Goal: Task Accomplishment & Management: Use online tool/utility

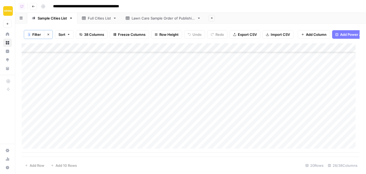
scroll to position [85, 0]
click at [254, 53] on div "Add Column" at bounding box center [191, 97] width 338 height 109
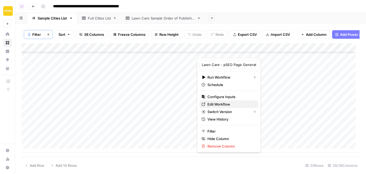
click at [230, 105] on span "Edit Workflow" at bounding box center [231, 104] width 47 height 5
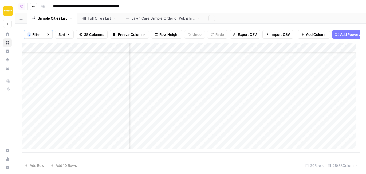
scroll to position [85, 133]
click at [280, 92] on div "Add Column" at bounding box center [191, 97] width 338 height 109
click at [262, 76] on div "Add Column" at bounding box center [191, 97] width 338 height 109
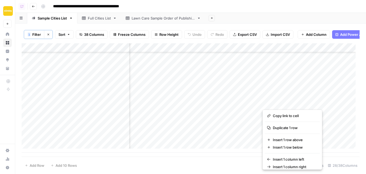
drag, startPoint x: 284, startPoint y: 98, endPoint x: 276, endPoint y: 102, distance: 8.7
click at [276, 101] on button "button" at bounding box center [287, 102] width 48 height 9
click at [236, 151] on div "Add Column" at bounding box center [191, 97] width 338 height 109
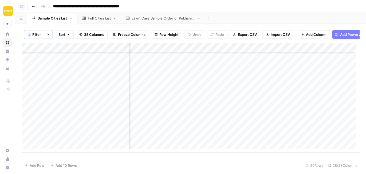
scroll to position [85, 0]
click at [255, 50] on div "Add Column" at bounding box center [191, 97] width 338 height 109
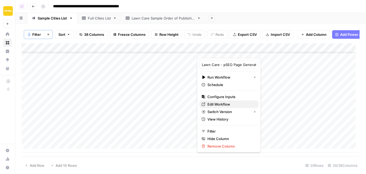
click at [229, 104] on span "Edit Workflow" at bounding box center [231, 104] width 47 height 5
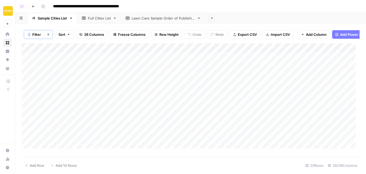
scroll to position [0, 0]
click at [260, 60] on div "Add Column" at bounding box center [191, 97] width 338 height 109
click at [261, 70] on div "Add Column" at bounding box center [191, 97] width 338 height 109
click at [261, 79] on div "Add Column" at bounding box center [191, 97] width 338 height 109
click at [261, 89] on div "Add Column" at bounding box center [191, 97] width 338 height 109
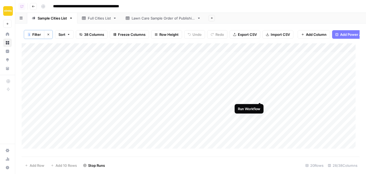
click at [258, 97] on div "Add Column" at bounding box center [191, 97] width 338 height 109
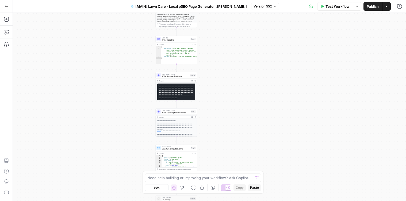
click at [220, 100] on div "Workflow Set Inputs Inputs Google Search Google search for keywords Step 3 Outp…" at bounding box center [209, 107] width 393 height 188
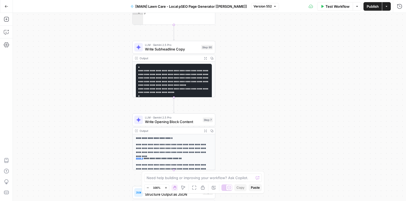
drag, startPoint x: 196, startPoint y: 116, endPoint x: 239, endPoint y: 113, distance: 42.6
click at [239, 113] on div "Workflow Set Inputs Inputs Google Search Google search for keywords Step 3 Outp…" at bounding box center [209, 107] width 393 height 188
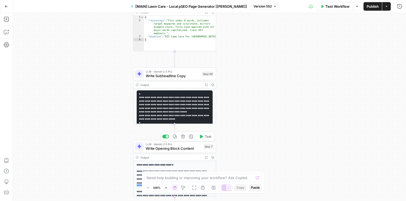
click at [174, 146] on span "Write Opening Block Content" at bounding box center [174, 148] width 56 height 5
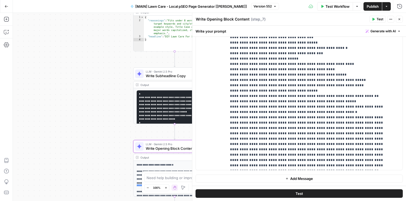
scroll to position [262, 0]
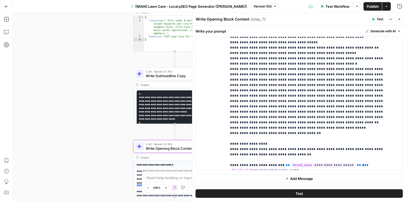
click at [99, 124] on div "Workflow Set Inputs Inputs Google Search Google search for keywords Step 3 Outp…" at bounding box center [209, 107] width 393 height 188
click at [379, 19] on icon "button" at bounding box center [398, 19] width 3 height 3
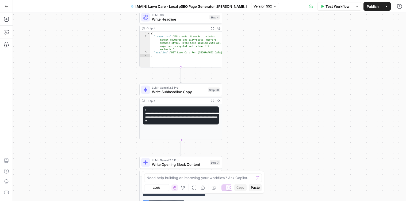
drag, startPoint x: 232, startPoint y: 107, endPoint x: 238, endPoint y: 123, distance: 17.2
click at [238, 123] on div "Workflow Set Inputs Inputs Google Search Google search for keywords Step 3 Outp…" at bounding box center [209, 107] width 393 height 188
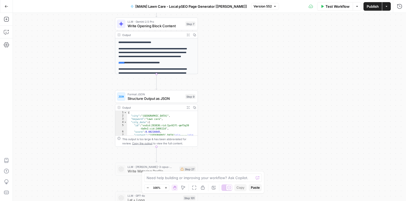
drag, startPoint x: 254, startPoint y: 139, endPoint x: 230, endPoint y: 0, distance: 140.8
click at [230, 0] on div "Go Back [MAIN] Lawn Care - Local pSEO Page Generator [Teri] Version 552 Test Wo…" at bounding box center [203, 100] width 406 height 201
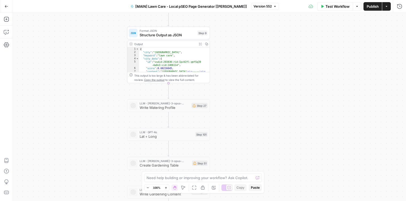
drag, startPoint x: 239, startPoint y: 104, endPoint x: 249, endPoint y: 41, distance: 63.4
click at [251, 38] on div "Workflow Set Inputs Inputs Google Search Google search for keywords Step 3 Outp…" at bounding box center [209, 107] width 393 height 188
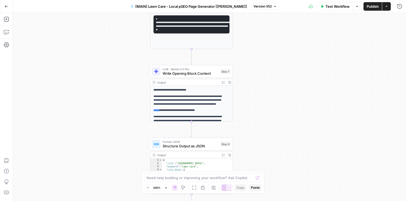
drag, startPoint x: 283, startPoint y: 76, endPoint x: 279, endPoint y: 130, distance: 54.4
click at [308, 181] on div "Workflow Set Inputs Inputs Google Search Google search for keywords Step 3 Outp…" at bounding box center [209, 107] width 393 height 188
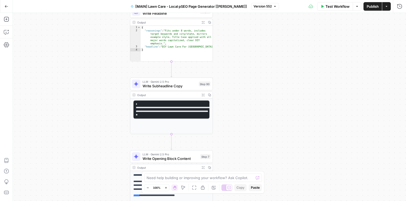
drag, startPoint x: 258, startPoint y: 58, endPoint x: 239, endPoint y: 143, distance: 87.2
click at [239, 143] on div "Workflow Set Inputs Inputs Google Search Google search for keywords Step 3 Outp…" at bounding box center [209, 107] width 393 height 188
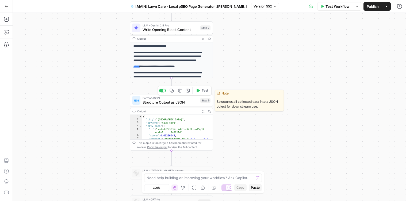
click at [179, 102] on span "Structure Output as JSON" at bounding box center [170, 102] width 56 height 5
click at [187, 103] on span "Structure Output as JSON" at bounding box center [170, 102] width 56 height 5
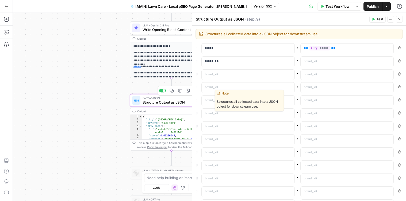
click at [187, 103] on span "Structure Output as JSON" at bounding box center [170, 102] width 56 height 5
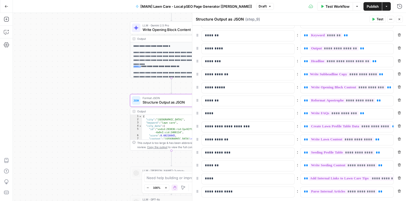
scroll to position [24, 0]
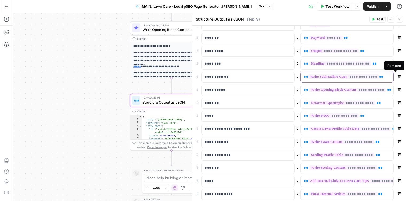
click at [379, 76] on div "**********" at bounding box center [346, 77] width 93 height 10
click at [379, 76] on icon "button" at bounding box center [388, 77] width 3 height 3
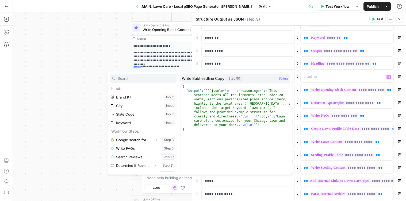
scroll to position [211, 0]
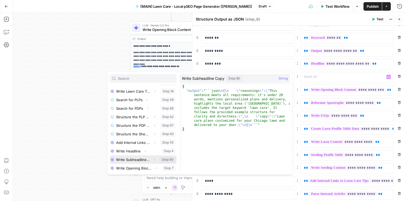
click at [154, 160] on icon "button" at bounding box center [154, 160] width 1 height 2
click at [379, 18] on icon "button" at bounding box center [398, 19] width 3 height 3
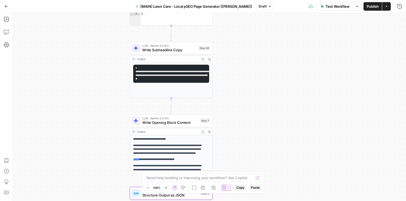
drag, startPoint x: 224, startPoint y: 49, endPoint x: 224, endPoint y: 141, distance: 91.9
click at [224, 142] on div "Workflow Set Inputs Inputs Google Search Google search for keywords Step 3 Outp…" at bounding box center [209, 107] width 393 height 188
click at [160, 41] on div "Copy step Delete step Add Note Test" at bounding box center [184, 38] width 54 height 10
click at [158, 47] on span "LLM · Gemini 2.5 Pro" at bounding box center [169, 46] width 54 height 4
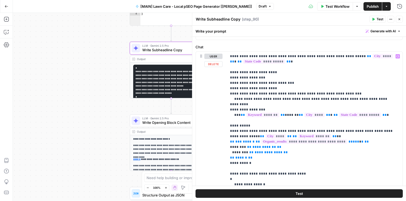
scroll to position [157, 0]
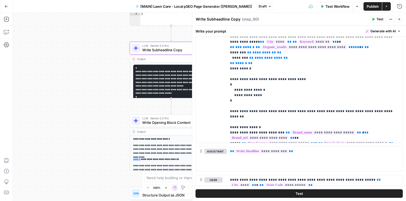
click at [116, 103] on div "Workflow Set Inputs Inputs Google Search Google search for keywords Step 3 Outp…" at bounding box center [209, 107] width 393 height 188
click at [379, 20] on icon "button" at bounding box center [398, 19] width 3 height 3
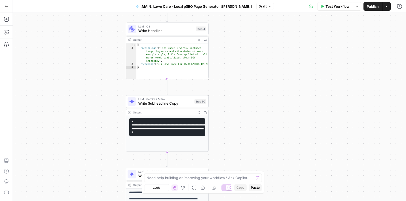
drag, startPoint x: 230, startPoint y: 70, endPoint x: 225, endPoint y: 123, distance: 53.9
click at [225, 123] on div "Workflow Set Inputs Inputs Google Search Google search for keywords Step 3 Outp…" at bounding box center [209, 107] width 393 height 188
click at [175, 32] on span "Write Headline" at bounding box center [165, 30] width 55 height 5
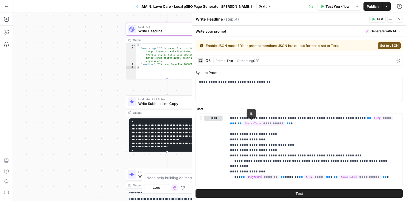
scroll to position [142, 0]
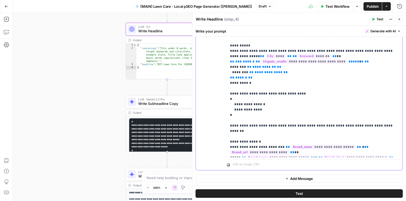
drag, startPoint x: 238, startPoint y: 111, endPoint x: 228, endPoint y: 90, distance: 23.5
click at [228, 90] on div "**********" at bounding box center [315, 64] width 176 height 186
copy p "**********"
click at [258, 119] on p "**********" at bounding box center [312, 65] width 165 height 182
drag, startPoint x: 244, startPoint y: 125, endPoint x: 227, endPoint y: 89, distance: 39.7
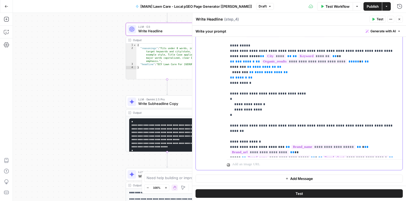
click at [227, 89] on div "**********" at bounding box center [315, 64] width 176 height 186
copy p "**********"
click at [165, 103] on span "Write Subheadline Copy" at bounding box center [165, 103] width 54 height 5
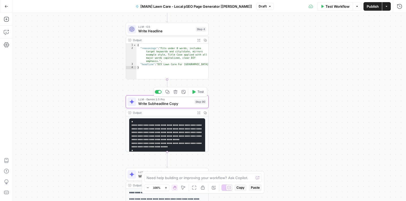
click at [165, 103] on span "Write Subheadline Copy" at bounding box center [165, 103] width 54 height 5
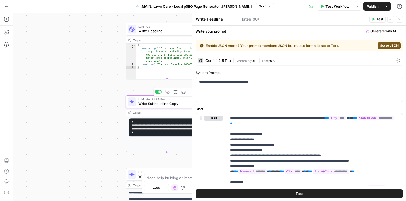
type textarea "Write Subheadline Copy"
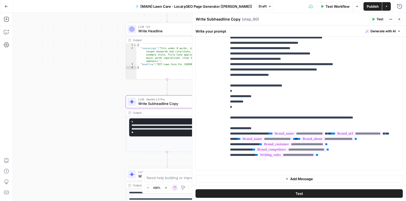
scroll to position [379, 0]
drag, startPoint x: 385, startPoint y: 121, endPoint x: 223, endPoint y: 93, distance: 164.3
click at [223, 93] on div "**********" at bounding box center [299, 62] width 207 height 218
copy p "**********"
click at [162, 31] on span "Write Headline" at bounding box center [165, 30] width 55 height 5
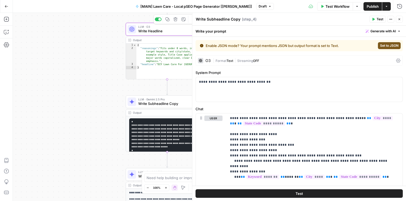
type textarea "Write Headline"
click at [163, 31] on span "Write Headline" at bounding box center [165, 30] width 55 height 5
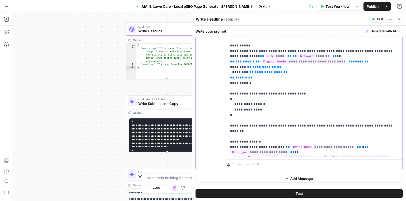
drag, startPoint x: 246, startPoint y: 113, endPoint x: 216, endPoint y: 89, distance: 38.0
click at [216, 89] on div "**********" at bounding box center [299, 70] width 207 height 199
copy p "**********"
drag, startPoint x: 394, startPoint y: 122, endPoint x: 224, endPoint y: 88, distance: 173.2
click at [224, 88] on div "**********" at bounding box center [299, 70] width 207 height 199
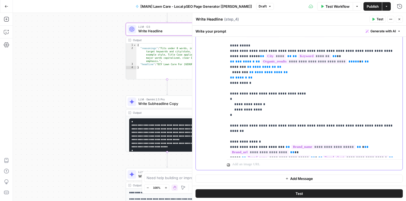
click at [232, 87] on p "**********" at bounding box center [312, 65] width 165 height 182
click at [232, 85] on p "**********" at bounding box center [312, 65] width 165 height 182
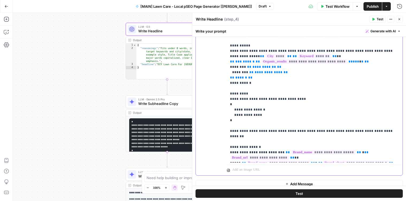
drag, startPoint x: 258, startPoint y: 136, endPoint x: 236, endPoint y: 136, distance: 21.1
click at [236, 136] on p "**********" at bounding box center [312, 67] width 165 height 187
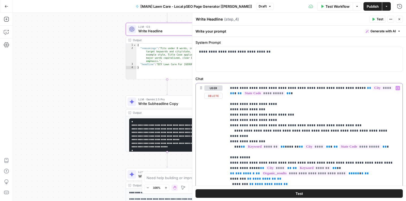
scroll to position [39, 0]
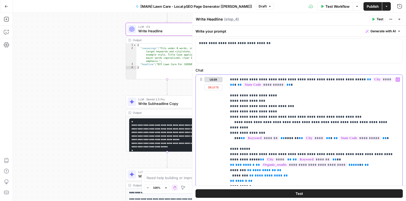
drag, startPoint x: 273, startPoint y: 96, endPoint x: 235, endPoint y: 97, distance: 37.7
click at [235, 97] on p "**********" at bounding box center [312, 170] width 165 height 187
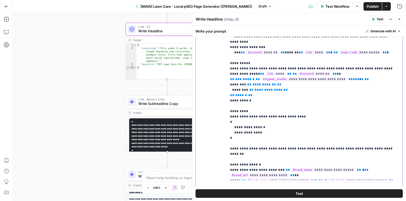
scroll to position [136, 0]
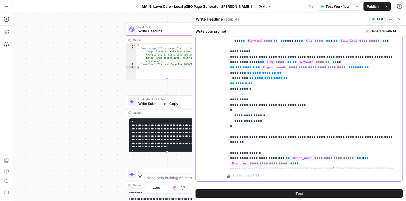
drag, startPoint x: 243, startPoint y: 138, endPoint x: 229, endPoint y: 92, distance: 47.7
click at [229, 92] on div "**********" at bounding box center [315, 72] width 176 height 191
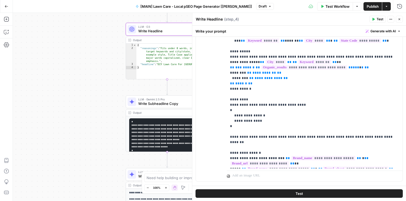
click at [177, 105] on span "Write Subheadline Copy" at bounding box center [165, 103] width 54 height 5
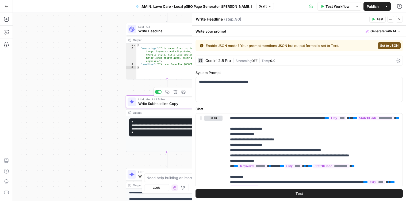
click at [178, 104] on span "Write Subheadline Copy" at bounding box center [165, 103] width 54 height 5
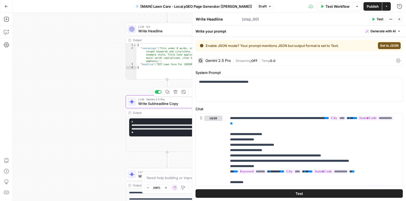
type textarea "Write Subheadline Copy"
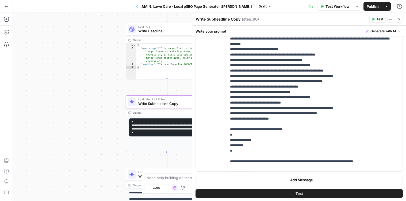
scroll to position [70, 0]
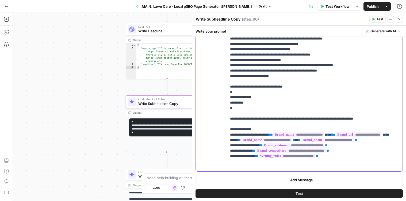
click at [240, 89] on p "**********" at bounding box center [310, 27] width 161 height 283
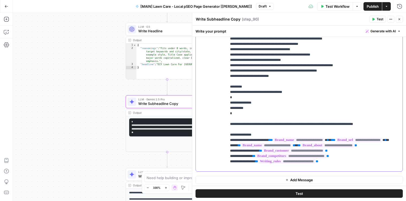
drag, startPoint x: 234, startPoint y: 133, endPoint x: 231, endPoint y: 99, distance: 34.6
click at [231, 99] on p "**********" at bounding box center [310, 30] width 161 height 289
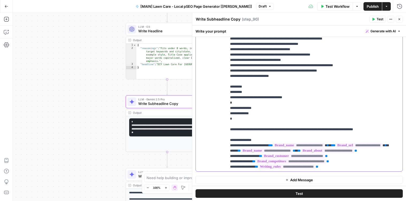
drag, startPoint x: 255, startPoint y: 96, endPoint x: 216, endPoint y: 99, distance: 38.8
click at [216, 99] on div "**********" at bounding box center [299, 63] width 207 height 218
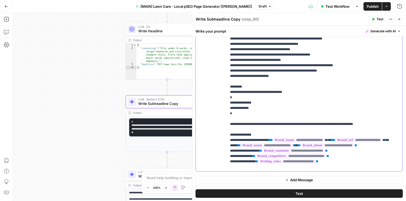
drag, startPoint x: 258, startPoint y: 138, endPoint x: 235, endPoint y: 138, distance: 23.5
click at [235, 138] on p "**********" at bounding box center [310, 30] width 161 height 289
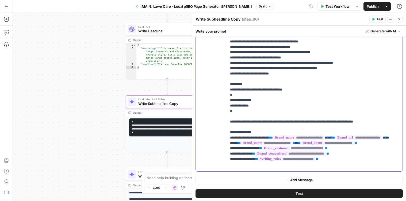
scroll to position [75, 0]
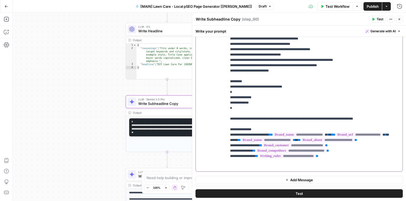
drag, startPoint x: 335, startPoint y: 166, endPoint x: 226, endPoint y: 165, distance: 109.0
click at [226, 165] on div "**********" at bounding box center [299, 63] width 207 height 218
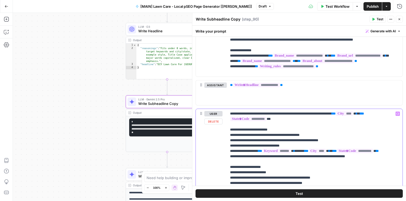
scroll to position [220, 0]
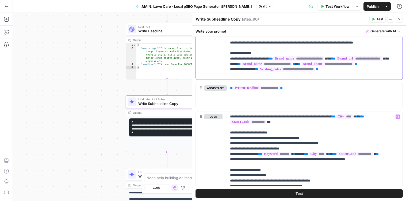
drag, startPoint x: 333, startPoint y: 75, endPoint x: 221, endPoint y: 75, distance: 112.2
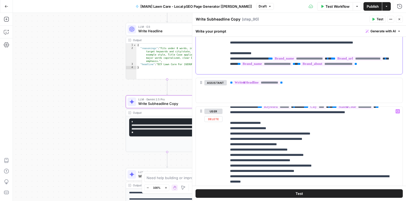
scroll to position [47, 0]
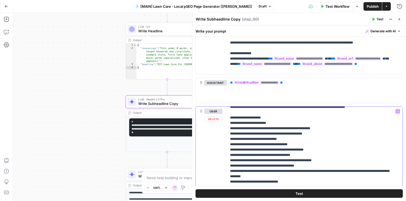
drag, startPoint x: 272, startPoint y: 122, endPoint x: 236, endPoint y: 122, distance: 35.8
click at [236, 122] on p "**********" at bounding box center [310, 203] width 161 height 283
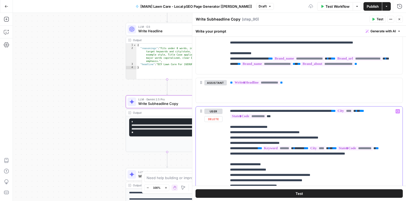
scroll to position [0, 0]
drag, startPoint x: 285, startPoint y: 127, endPoint x: 235, endPoint y: 127, distance: 49.2
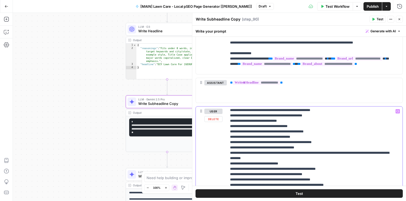
scroll to position [70, 0]
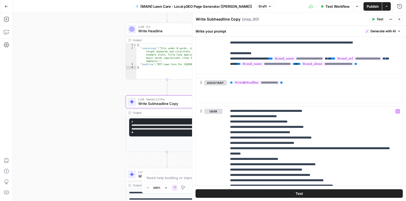
click at [301, 195] on button "Test" at bounding box center [298, 193] width 207 height 9
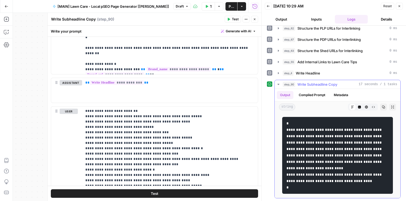
scroll to position [271, 0]
click at [253, 22] on button "Close" at bounding box center [254, 19] width 7 height 7
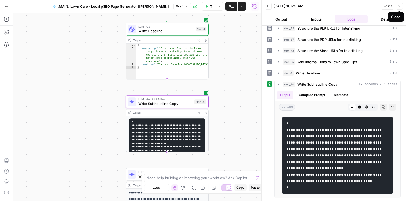
click at [379, 6] on icon "button" at bounding box center [398, 6] width 3 height 3
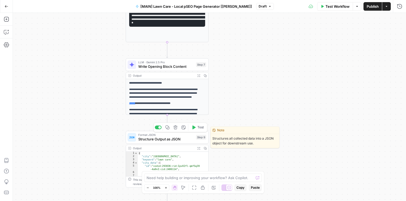
click at [154, 138] on span "Structure Output as JSON" at bounding box center [166, 139] width 56 height 5
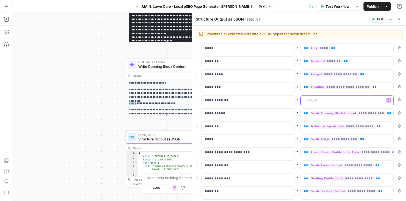
click at [379, 100] on icon "button" at bounding box center [388, 100] width 3 height 2
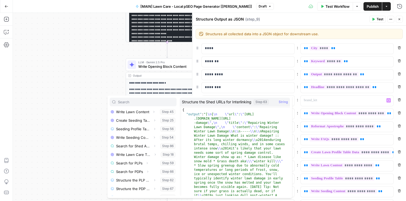
scroll to position [211, 0]
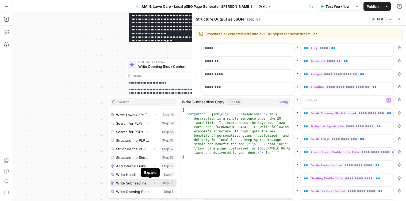
click at [153, 182] on icon "button" at bounding box center [154, 183] width 3 height 3
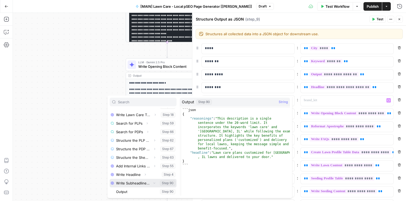
scroll to position [220, 0]
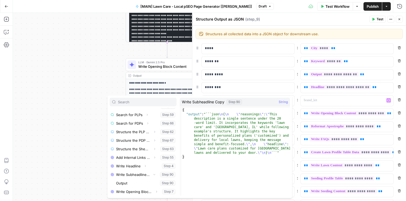
click at [96, 137] on div "Workflow Set Inputs Inputs Google Search Google search for keywords Step 3 Outp…" at bounding box center [209, 107] width 393 height 188
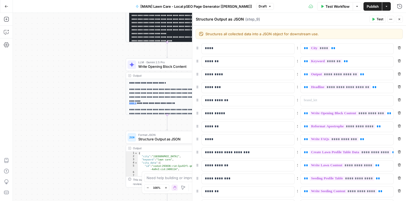
click at [336, 5] on span "Test Workflow" at bounding box center [337, 6] width 24 height 5
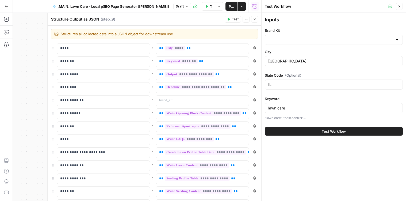
type input "[DATE]"
click at [321, 132] on span "Test Workflow" at bounding box center [333, 131] width 24 height 5
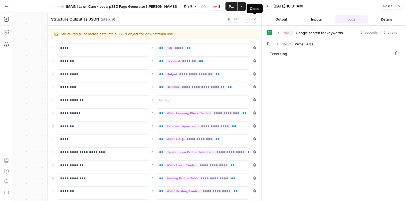
click at [255, 20] on icon "button" at bounding box center [254, 19] width 3 height 3
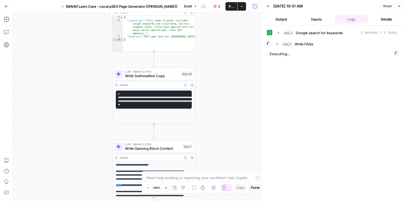
drag, startPoint x: 215, startPoint y: 75, endPoint x: 203, endPoint y: 108, distance: 34.7
click at [207, 199] on div "Workflow Set Inputs Inputs Google Search Google search for keywords Step 3 Outp…" at bounding box center [137, 107] width 248 height 188
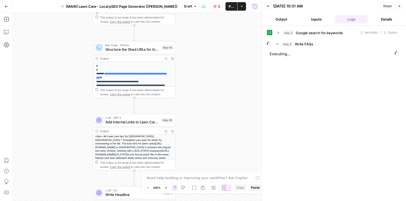
drag, startPoint x: 208, startPoint y: 146, endPoint x: 209, endPoint y: 141, distance: 4.7
click at [206, 157] on div "Workflow Set Inputs Inputs Google Search Google search for keywords Step 3 Outp…" at bounding box center [137, 107] width 248 height 188
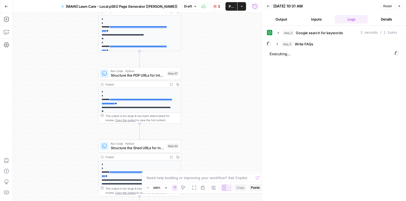
drag, startPoint x: 209, startPoint y: 61, endPoint x: 215, endPoint y: 119, distance: 58.5
click at [216, 139] on div "Workflow Set Inputs Inputs Google Search Google search for keywords Step 3 Outp…" at bounding box center [137, 107] width 248 height 188
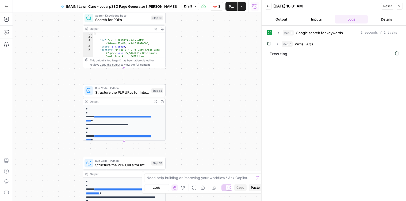
drag, startPoint x: 196, startPoint y: 125, endPoint x: 199, endPoint y: 118, distance: 7.5
click at [193, 140] on div "Workflow Set Inputs Inputs Google Search Google search for keywords Step 3 Outp…" at bounding box center [137, 107] width 248 height 188
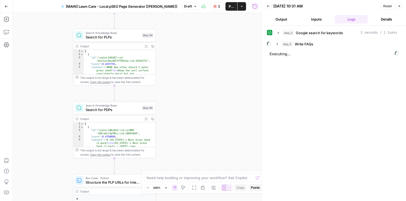
click at [191, 126] on div "Workflow Set Inputs Inputs Google Search Google search for keywords Step 3 Outp…" at bounding box center [137, 107] width 248 height 188
click at [191, 136] on div "Workflow Set Inputs Inputs Google Search Google search for keywords Step 3 Outp…" at bounding box center [137, 107] width 248 height 188
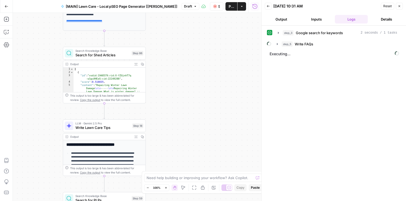
drag, startPoint x: 194, startPoint y: 99, endPoint x: 181, endPoint y: 71, distance: 31.1
click at [194, 107] on div "Workflow Set Inputs Inputs Google Search Google search for keywords Step 3 Outp…" at bounding box center [137, 107] width 248 height 188
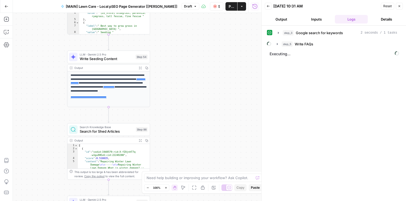
drag, startPoint x: 181, startPoint y: 71, endPoint x: 192, endPoint y: 42, distance: 30.4
click at [187, 125] on div "Workflow Set Inputs Inputs Google Search Google search for keywords Step 3 Outp…" at bounding box center [137, 107] width 248 height 188
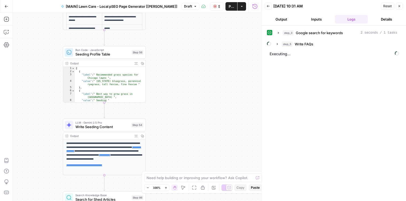
drag, startPoint x: 187, startPoint y: 100, endPoint x: 189, endPoint y: 92, distance: 8.2
click at [186, 139] on div "Workflow Set Inputs Inputs Google Search Google search for keywords Step 3 Outp…" at bounding box center [137, 107] width 248 height 188
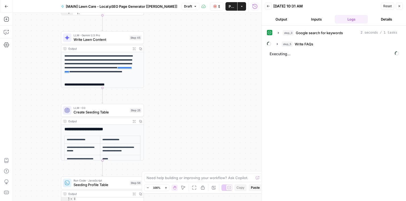
drag, startPoint x: 190, startPoint y: 44, endPoint x: 191, endPoint y: 121, distance: 76.7
click at [189, 135] on div "Workflow Set Inputs Inputs Google Search Google search for keywords Step 3 Outp…" at bounding box center [137, 107] width 248 height 188
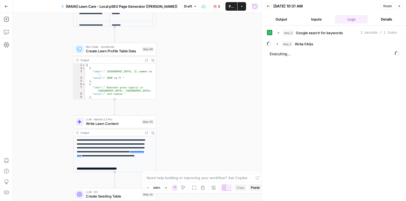
drag, startPoint x: 198, startPoint y: 120, endPoint x: 200, endPoint y: 128, distance: 8.2
click at [200, 128] on div "Workflow Set Inputs Inputs Google Search Google search for keywords Step 3 Outp…" at bounding box center [137, 107] width 248 height 188
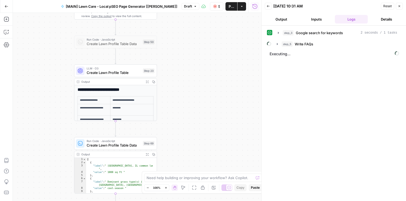
drag, startPoint x: 188, startPoint y: 137, endPoint x: 189, endPoint y: 101, distance: 35.9
click at [188, 137] on div "Workflow Set Inputs Inputs Google Search Google search for keywords Step 3 Outp…" at bounding box center [137, 107] width 248 height 188
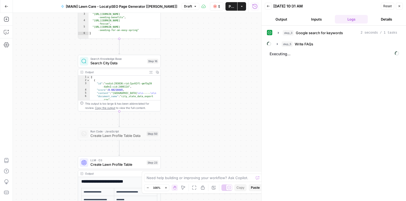
drag, startPoint x: 190, startPoint y: 36, endPoint x: 193, endPoint y: 129, distance: 93.6
click at [194, 130] on div "Workflow Set Inputs Inputs Google Search Google search for keywords Step 3 Outp…" at bounding box center [137, 107] width 248 height 188
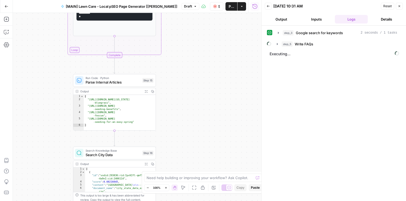
drag, startPoint x: 180, startPoint y: 128, endPoint x: 184, endPoint y: 111, distance: 17.4
click at [180, 128] on div "Workflow Set Inputs Inputs Google Search Google search for keywords Step 3 Outp…" at bounding box center [137, 107] width 248 height 188
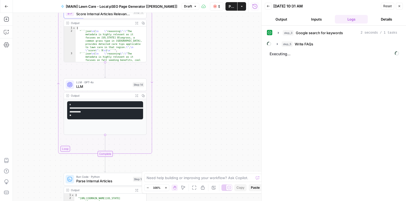
drag, startPoint x: 186, startPoint y: 70, endPoint x: 180, endPoint y: 139, distance: 68.9
click at [180, 139] on div "Workflow Set Inputs Inputs Google Search Google search for keywords Step 3 Outp…" at bounding box center [137, 107] width 248 height 188
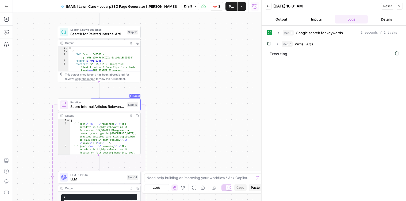
drag, startPoint x: 181, startPoint y: 134, endPoint x: 184, endPoint y: 75, distance: 59.6
click at [181, 133] on div "Workflow Set Inputs Inputs Google Search Google search for keywords Step 3 Outp…" at bounding box center [137, 107] width 248 height 188
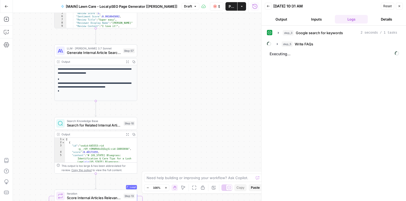
drag, startPoint x: 182, startPoint y: 53, endPoint x: 181, endPoint y: 65, distance: 12.0
click at [178, 145] on div "Workflow Set Inputs Inputs Google Search Google search for keywords Step 3 Outp…" at bounding box center [137, 107] width 248 height 188
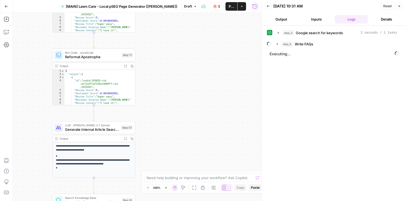
drag, startPoint x: 181, startPoint y: 63, endPoint x: 180, endPoint y: 103, distance: 40.9
click at [179, 139] on div "Workflow Set Inputs Inputs Google Search Google search for keywords Step 3 Outp…" at bounding box center [137, 107] width 248 height 188
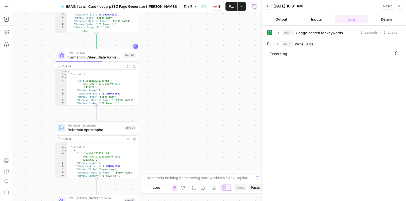
drag, startPoint x: 178, startPoint y: 120, endPoint x: 178, endPoint y: 113, distance: 7.2
click at [179, 135] on div "Workflow Set Inputs Inputs Google Search Google search for keywords Step 3 Outp…" at bounding box center [137, 107] width 248 height 188
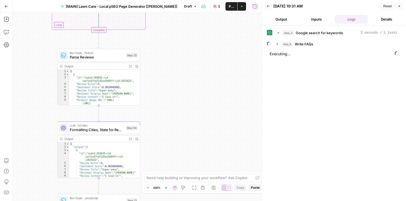
drag, startPoint x: 170, startPoint y: 129, endPoint x: 172, endPoint y: 116, distance: 13.3
click at [170, 134] on div "Workflow Set Inputs Inputs Google Search Google search for keywords Step 3 Outp…" at bounding box center [137, 107] width 248 height 188
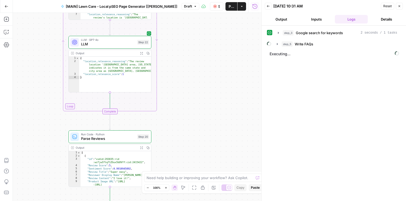
click at [189, 126] on div "Workflow Set Inputs Inputs Google Search Google search for keywords Step 3 Outp…" at bounding box center [137, 107] width 248 height 188
drag, startPoint x: 193, startPoint y: 39, endPoint x: 174, endPoint y: 125, distance: 87.9
click at [173, 130] on div "Workflow Set Inputs Inputs Google Search Google search for keywords Step 3 Outp…" at bounding box center [137, 107] width 248 height 188
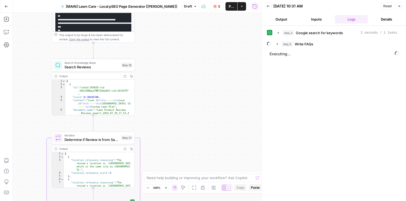
drag, startPoint x: 178, startPoint y: 34, endPoint x: 182, endPoint y: 89, distance: 55.2
click at [181, 115] on div "Workflow Set Inputs Inputs Google Search Google search for keywords Step 3 Outp…" at bounding box center [137, 107] width 248 height 188
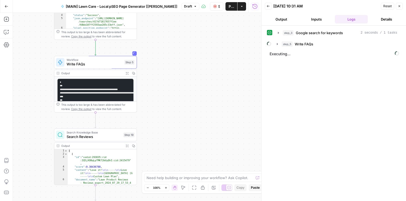
drag, startPoint x: 184, startPoint y: 102, endPoint x: 184, endPoint y: 108, distance: 5.9
click at [184, 108] on div "Workflow Set Inputs Inputs Google Search Google search for keywords Step 3 Outp…" at bounding box center [137, 107] width 248 height 188
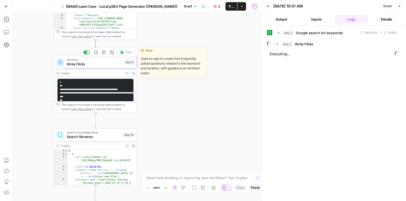
click at [108, 63] on span "Write FAQs" at bounding box center [95, 63] width 56 height 5
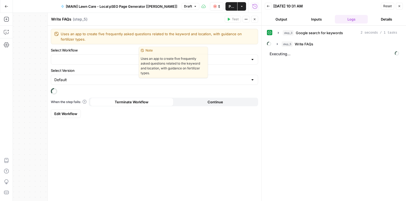
type input "[Local Guides] - FAQs generator"
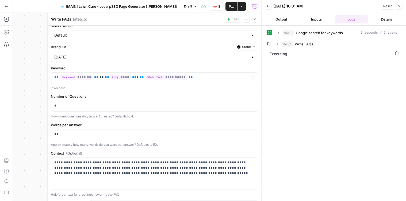
scroll to position [67, 0]
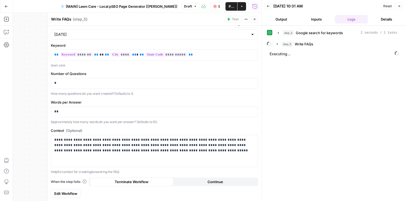
click at [68, 194] on span "Edit Workflow" at bounding box center [65, 193] width 23 height 5
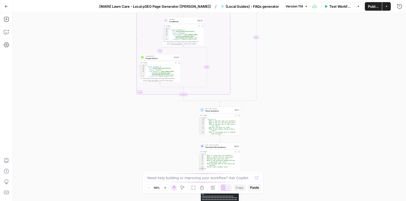
drag, startPoint x: 318, startPoint y: 129, endPoint x: 245, endPoint y: 11, distance: 138.8
click at [245, 10] on div "Go Back [MAIN] Lawn Care - Local pSEO Page Generator [Teri] / [Local Guides] - …" at bounding box center [203, 100] width 406 height 201
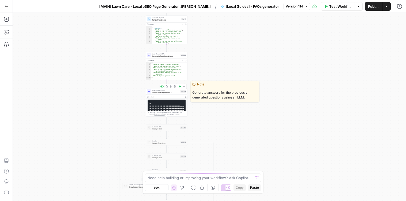
click at [168, 91] on span "Generate FAQ Answers" at bounding box center [165, 92] width 27 height 3
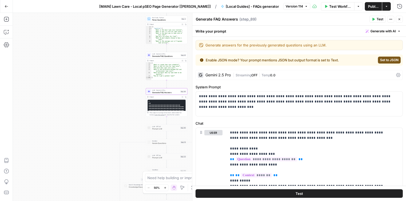
click at [246, 75] on span "Streaming" at bounding box center [243, 75] width 16 height 4
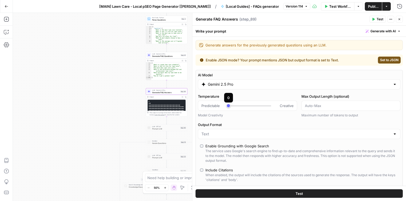
click at [228, 104] on div "Predictable Creative" at bounding box center [247, 105] width 92 height 5
type input "***"
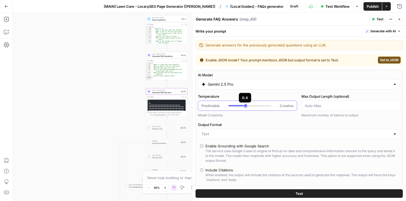
drag, startPoint x: 228, startPoint y: 104, endPoint x: 246, endPoint y: 105, distance: 17.6
click at [246, 105] on div at bounding box center [249, 105] width 43 height 5
click at [254, 133] on input "Output Format" at bounding box center [295, 133] width 189 height 5
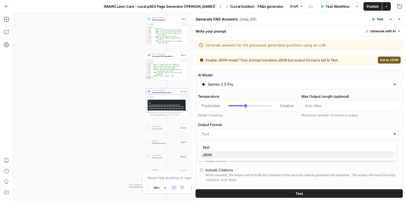
click at [239, 155] on span "JSON" at bounding box center [295, 154] width 187 height 5
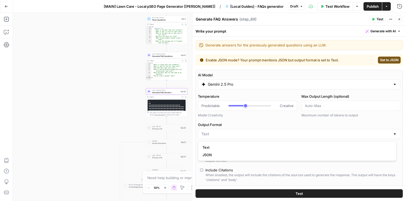
type input "JSON"
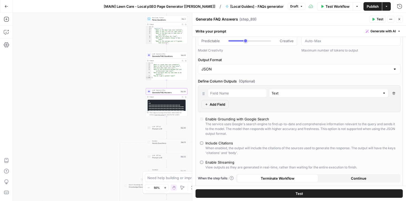
scroll to position [50, 0]
click at [379, 92] on icon "button" at bounding box center [393, 92] width 3 height 3
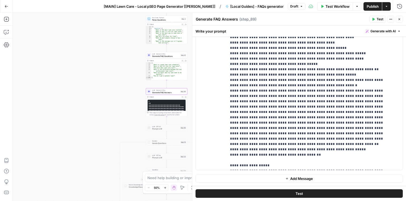
scroll to position [251, 0]
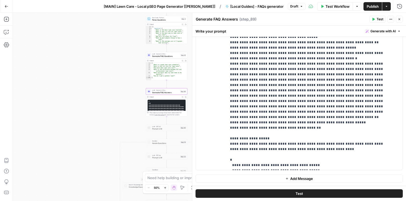
click at [295, 195] on span "Test" at bounding box center [298, 193] width 7 height 5
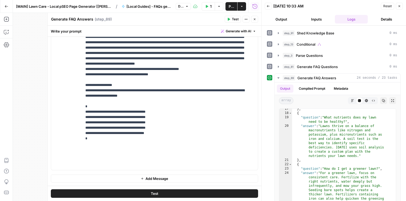
scroll to position [40, 0]
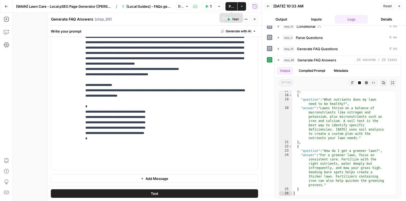
click at [231, 6] on span "Publish" at bounding box center [230, 6] width 5 height 5
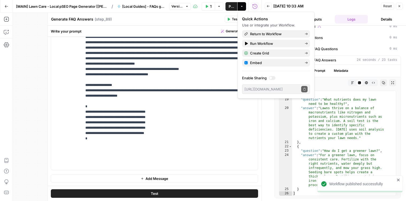
scroll to position [194, 0]
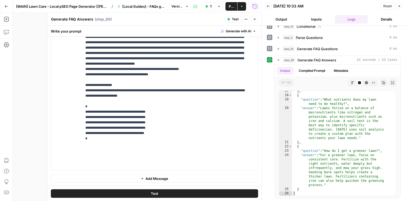
click at [217, 20] on div "Generate FAQ Answers Generate FAQ Answers ( step_89 )" at bounding box center [137, 19] width 172 height 6
drag, startPoint x: 91, startPoint y: 166, endPoint x: 83, endPoint y: 134, distance: 32.7
click at [83, 134] on div "**********" at bounding box center [168, 61] width 172 height 218
copy p "**********"
drag, startPoint x: 155, startPoint y: 118, endPoint x: 141, endPoint y: 118, distance: 14.4
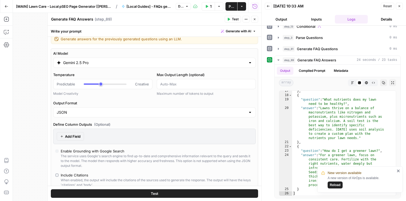
scroll to position [6, 0]
click at [181, 111] on input "Output Format" at bounding box center [151, 112] width 189 height 5
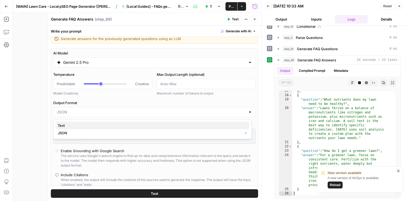
click at [162, 124] on span "Text" at bounding box center [151, 125] width 187 height 5
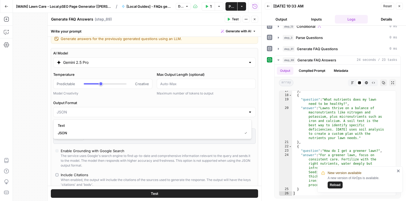
type input "Text"
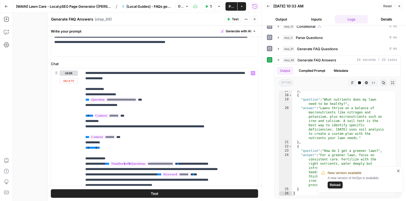
scroll to position [273, 0]
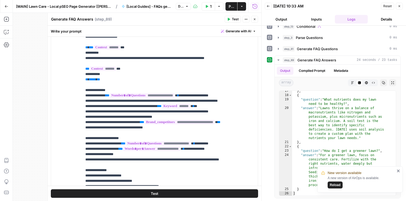
click at [232, 19] on span "Test" at bounding box center [235, 19] width 7 height 5
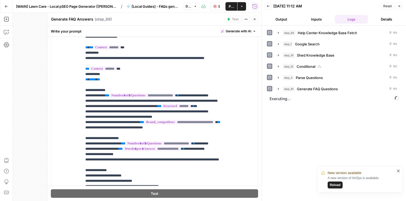
click at [379, 172] on icon "close" at bounding box center [397, 171] width 3 height 3
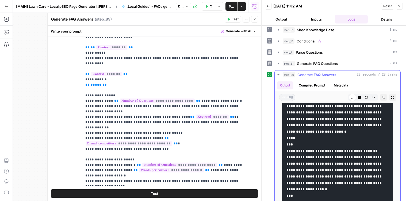
scroll to position [40, 0]
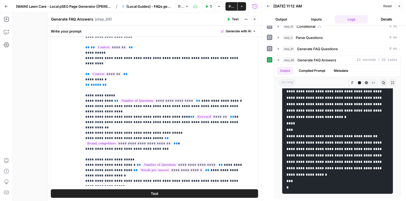
click at [231, 5] on span "Publish" at bounding box center [230, 6] width 5 height 5
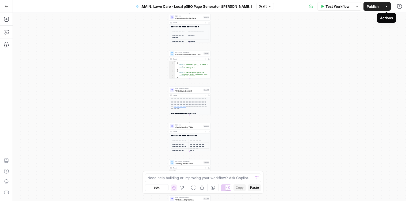
click at [352, 3] on button "Options" at bounding box center [356, 6] width 9 height 9
click at [344, 17] on span "Run Test" at bounding box center [342, 18] width 24 height 5
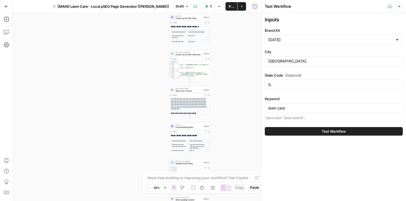
click at [340, 131] on span "Test Workflow" at bounding box center [333, 131] width 24 height 5
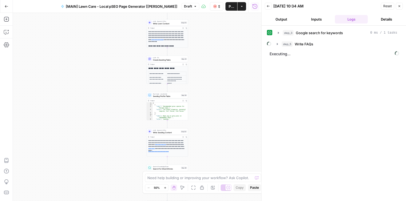
drag, startPoint x: 227, startPoint y: 134, endPoint x: 205, endPoint y: 67, distance: 71.0
click at [205, 67] on div "Workflow Set Inputs Inputs Google Search Google search for keywords Step 3 Outp…" at bounding box center [137, 107] width 248 height 188
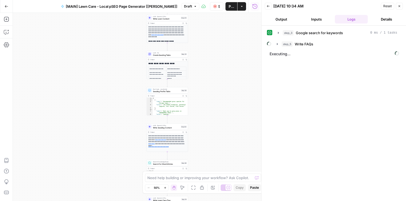
drag, startPoint x: 209, startPoint y: 138, endPoint x: 213, endPoint y: 64, distance: 73.8
click at [213, 62] on div "Workflow Set Inputs Inputs Google Search Google search for keywords Step 3 Outp…" at bounding box center [137, 107] width 248 height 188
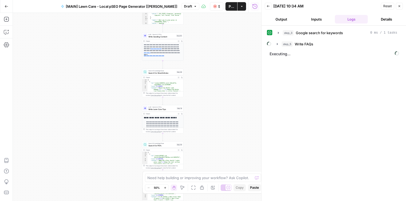
drag, startPoint x: 208, startPoint y: 107, endPoint x: 200, endPoint y: 84, distance: 23.9
click at [204, 79] on div "Workflow Set Inputs Inputs Google Search Google search for keywords Step 3 Outp…" at bounding box center [137, 107] width 248 height 188
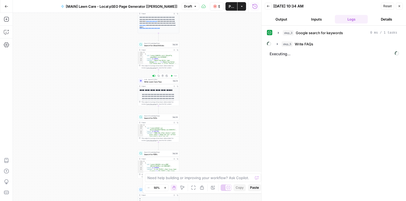
click at [161, 81] on span "Write Lawn Care Tips" at bounding box center [157, 81] width 27 height 3
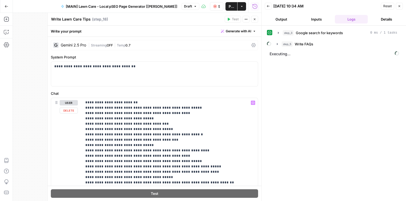
scroll to position [146, 0]
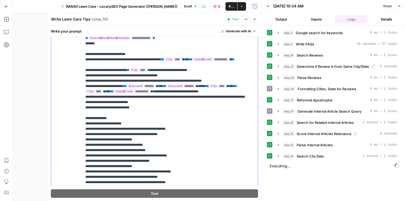
scroll to position [93, 0]
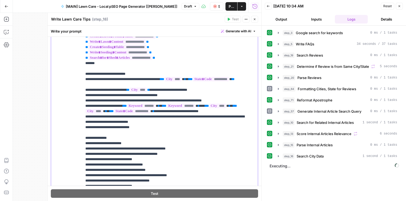
drag, startPoint x: 141, startPoint y: 79, endPoint x: 124, endPoint y: 79, distance: 16.3
click at [124, 79] on p "**********" at bounding box center [165, 191] width 161 height 369
copy p "*********"
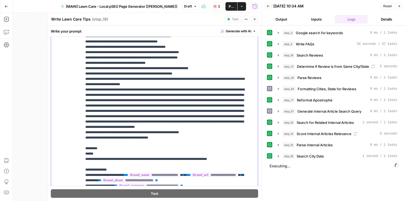
click at [101, 167] on p "**********" at bounding box center [165, 36] width 161 height 369
click at [101, 168] on p "**********" at bounding box center [165, 36] width 161 height 369
click at [98, 174] on p "**********" at bounding box center [165, 36] width 161 height 369
click at [163, 174] on p "**********" at bounding box center [165, 36] width 161 height 369
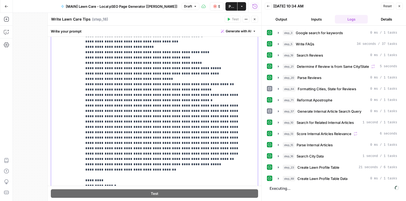
click at [189, 174] on p "**********" at bounding box center [165, 36] width 161 height 369
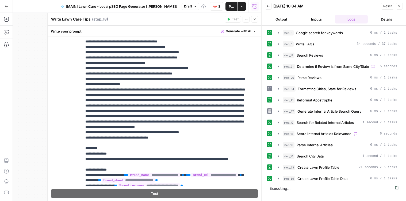
click at [106, 174] on p "**********" at bounding box center [165, 39] width 161 height 374
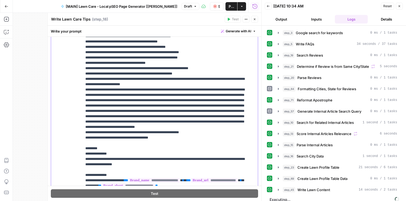
click at [122, 174] on p "**********" at bounding box center [165, 39] width 161 height 374
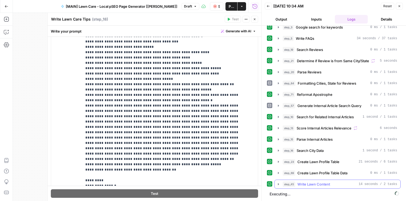
click at [278, 174] on icon "button" at bounding box center [278, 184] width 4 height 4
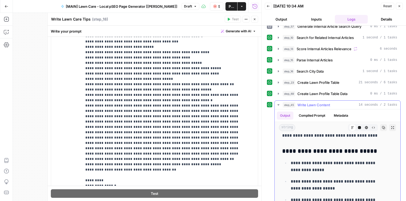
scroll to position [0, 0]
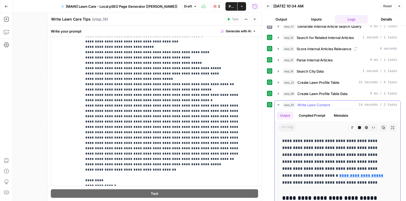
click at [356, 128] on button "Code Editor" at bounding box center [359, 127] width 7 height 7
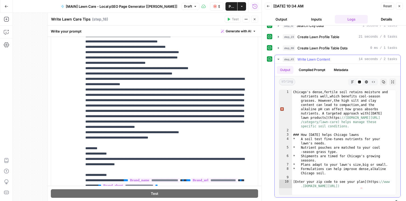
scroll to position [131, 0]
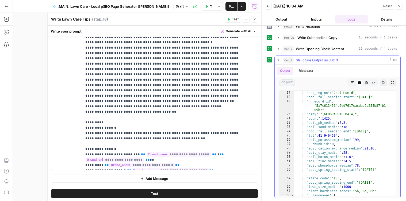
scroll to position [151, 0]
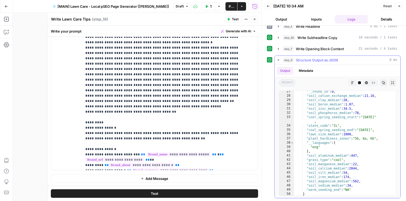
click at [351, 82] on icon "button" at bounding box center [352, 82] width 3 height 3
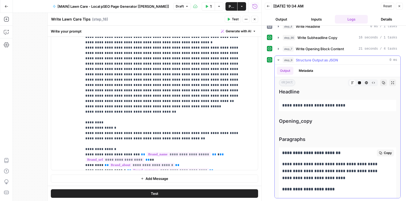
scroll to position [208, 0]
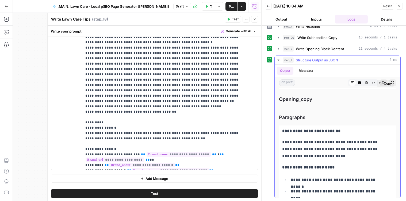
click at [376, 80] on div "Copy" at bounding box center [384, 83] width 17 height 7
click at [371, 81] on icon "button" at bounding box center [372, 82] width 3 height 3
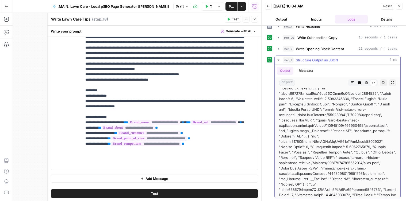
click at [363, 83] on button "HTML Viewer" at bounding box center [366, 82] width 7 height 7
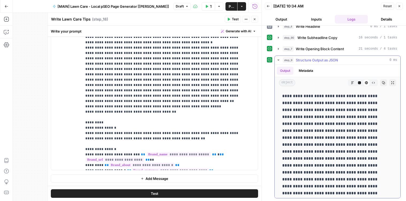
click at [358, 82] on icon "button" at bounding box center [359, 82] width 3 height 3
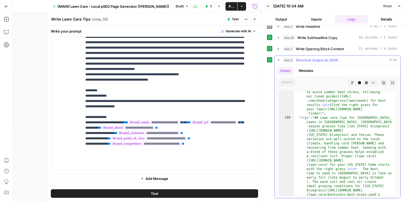
scroll to position [1779, 0]
click at [230, 6] on span "Publish" at bounding box center [230, 6] width 5 height 5
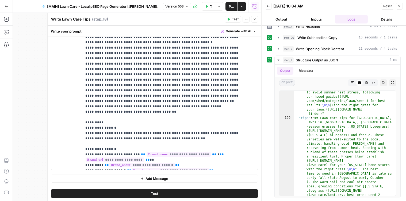
click at [256, 20] on button "Close" at bounding box center [254, 19] width 7 height 7
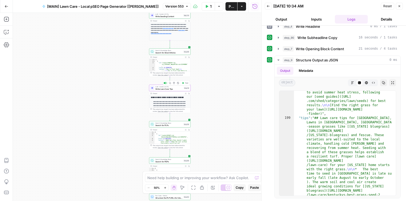
click at [180, 90] on span "Write Lawn Care Tips" at bounding box center [168, 89] width 27 height 3
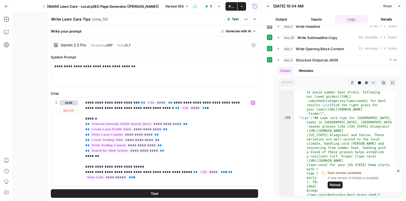
scroll to position [3, 0]
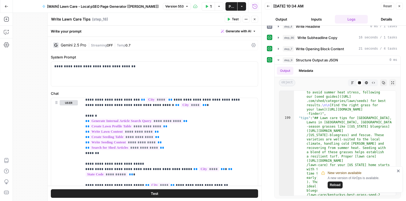
click at [127, 44] on span "0.7" at bounding box center [127, 45] width 5 height 4
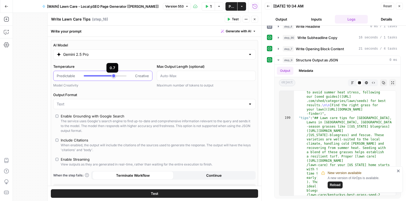
type input "***"
drag, startPoint x: 112, startPoint y: 76, endPoint x: 104, endPoint y: 76, distance: 7.8
click at [104, 76] on div at bounding box center [105, 75] width 43 height 1
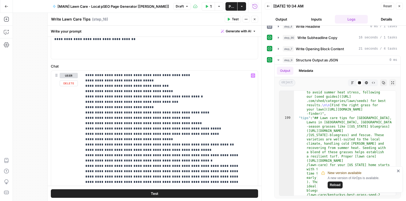
scroll to position [290, 0]
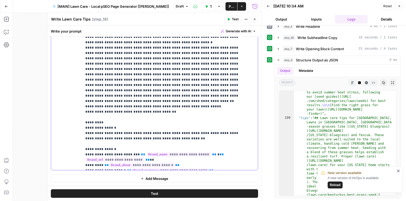
click at [84, 111] on div "**********" at bounding box center [168, 61] width 172 height 218
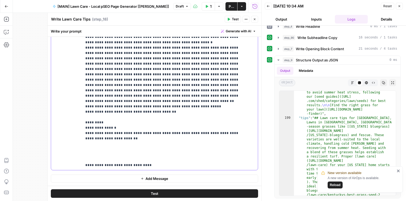
drag, startPoint x: 150, startPoint y: 149, endPoint x: 81, endPoint y: 147, distance: 69.8
click at [81, 147] on div "**********" at bounding box center [154, 61] width 207 height 218
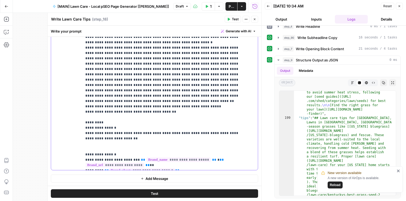
drag, startPoint x: 109, startPoint y: 118, endPoint x: 78, endPoint y: 116, distance: 30.7
click at [78, 116] on div "**********" at bounding box center [154, 61] width 207 height 218
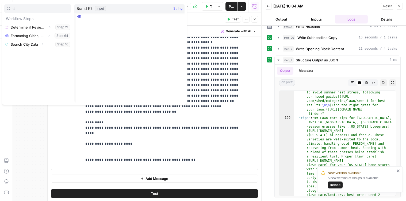
type input "c"
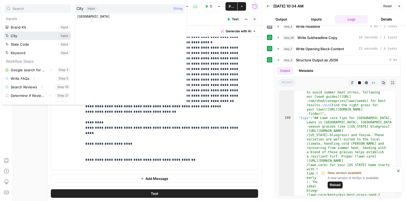
click at [21, 35] on button "Select variable City" at bounding box center [37, 36] width 67 height 9
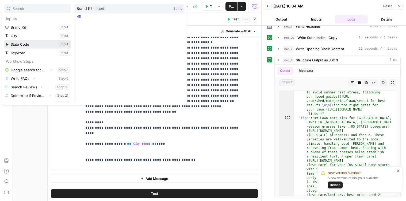
click at [26, 46] on button "Select variable State Code" at bounding box center [37, 44] width 67 height 9
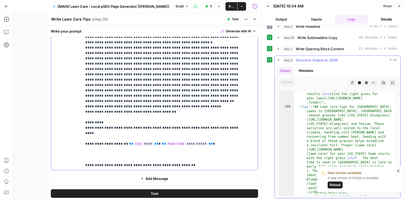
scroll to position [1792, 0]
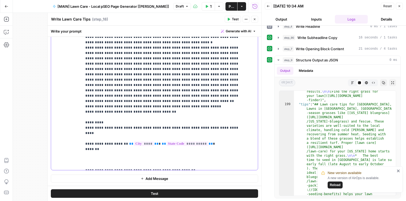
drag, startPoint x: 98, startPoint y: 127, endPoint x: 85, endPoint y: 127, distance: 13.6
click at [85, 127] on div "**********" at bounding box center [168, 61] width 172 height 218
copy p "*******"
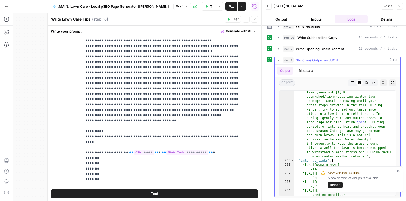
scroll to position [1956, 0]
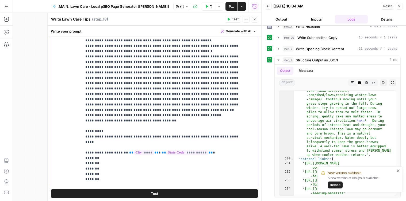
click at [95, 168] on p "**********" at bounding box center [165, 16] width 161 height 427
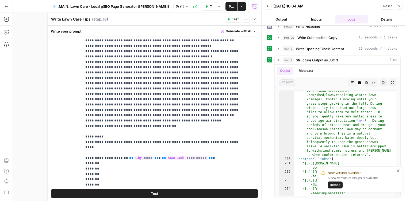
scroll to position [203, 0]
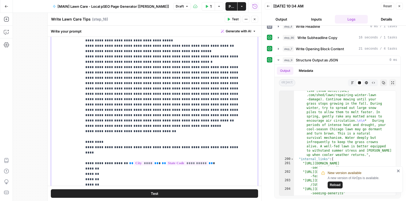
click at [131, 179] on p "**********" at bounding box center [165, 22] width 161 height 417
click at [138, 179] on p "**********" at bounding box center [165, 22] width 161 height 417
drag, startPoint x: 139, startPoint y: 179, endPoint x: 132, endPoint y: 179, distance: 6.9
click at [132, 179] on p "**********" at bounding box center [165, 22] width 161 height 417
click at [181, 179] on p "**********" at bounding box center [165, 22] width 161 height 417
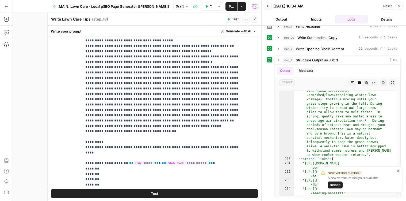
click at [166, 192] on button "Test" at bounding box center [154, 193] width 207 height 9
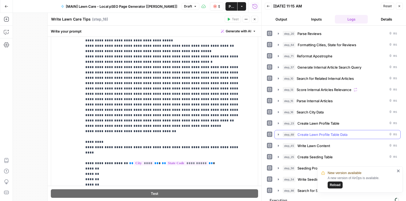
scroll to position [50, 0]
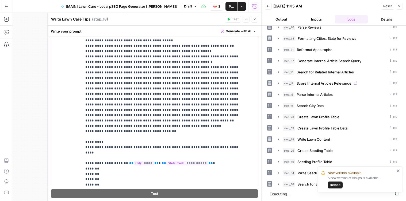
drag, startPoint x: 101, startPoint y: 125, endPoint x: 92, endPoint y: 125, distance: 9.1
click at [92, 125] on p "**********" at bounding box center [165, 22] width 161 height 417
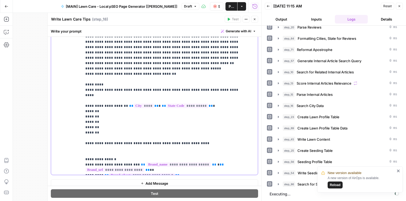
drag, startPoint x: 114, startPoint y: 138, endPoint x: 91, endPoint y: 138, distance: 23.0
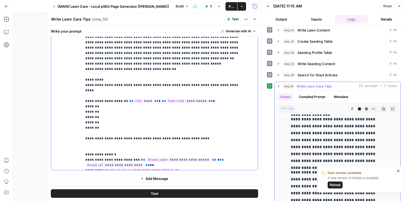
scroll to position [0, 0]
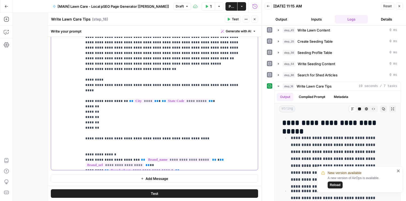
click at [356, 107] on button "Code Editor" at bounding box center [359, 109] width 7 height 7
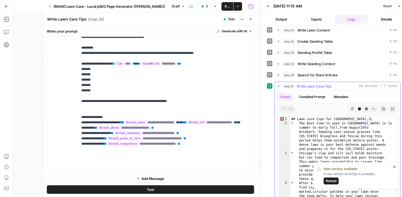
click at [282, 119] on span "Error, read annotations row 1" at bounding box center [281, 119] width 5 height 4
type textarea "**********"
click at [282, 119] on span "Error, read annotations row 1" at bounding box center [281, 119] width 5 height 4
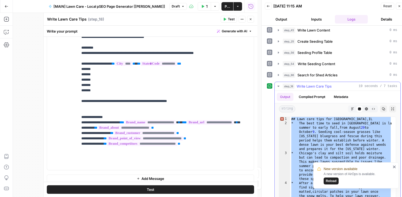
click at [282, 119] on span "Error, read annotations row 1" at bounding box center [281, 119] width 5 height 4
type textarea "**********"
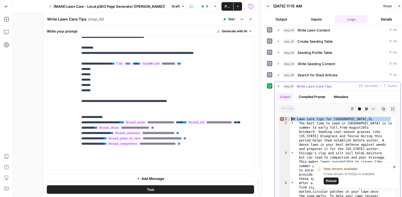
click at [282, 119] on span "Error, read annotations row 1" at bounding box center [281, 119] width 5 height 4
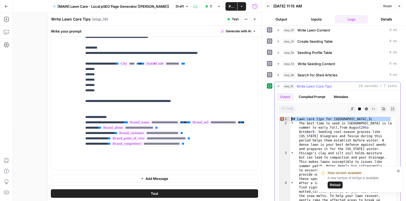
click at [364, 109] on icon "button" at bounding box center [365, 108] width 3 height 3
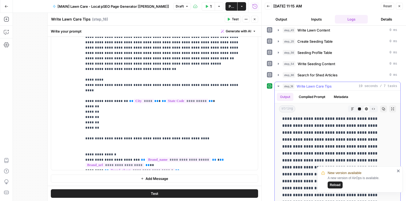
scroll to position [35, 0]
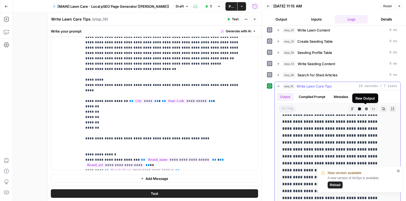
click at [371, 108] on icon "button" at bounding box center [372, 108] width 3 height 3
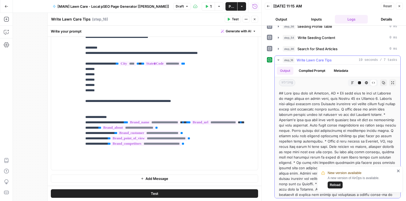
scroll to position [17, 0]
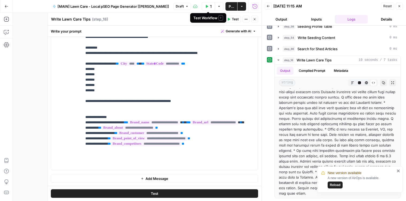
click at [208, 6] on button "Test Workflow" at bounding box center [207, 6] width 13 height 9
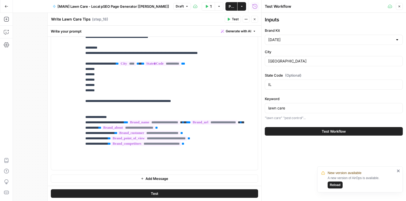
click at [335, 131] on span "Test Workflow" at bounding box center [333, 131] width 24 height 5
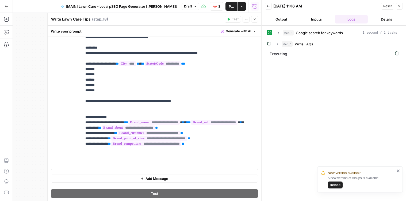
click at [218, 5] on span "Stop Run" at bounding box center [219, 6] width 2 height 5
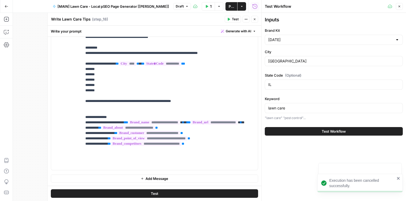
click at [208, 5] on button "Test Workflow" at bounding box center [207, 6] width 13 height 9
click at [332, 132] on span "Test Workflow" at bounding box center [333, 131] width 24 height 5
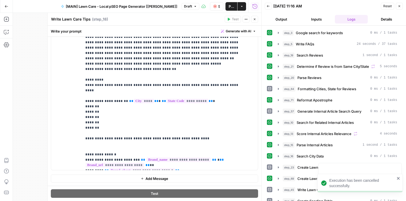
scroll to position [50, 0]
